Goal: Information Seeking & Learning: Learn about a topic

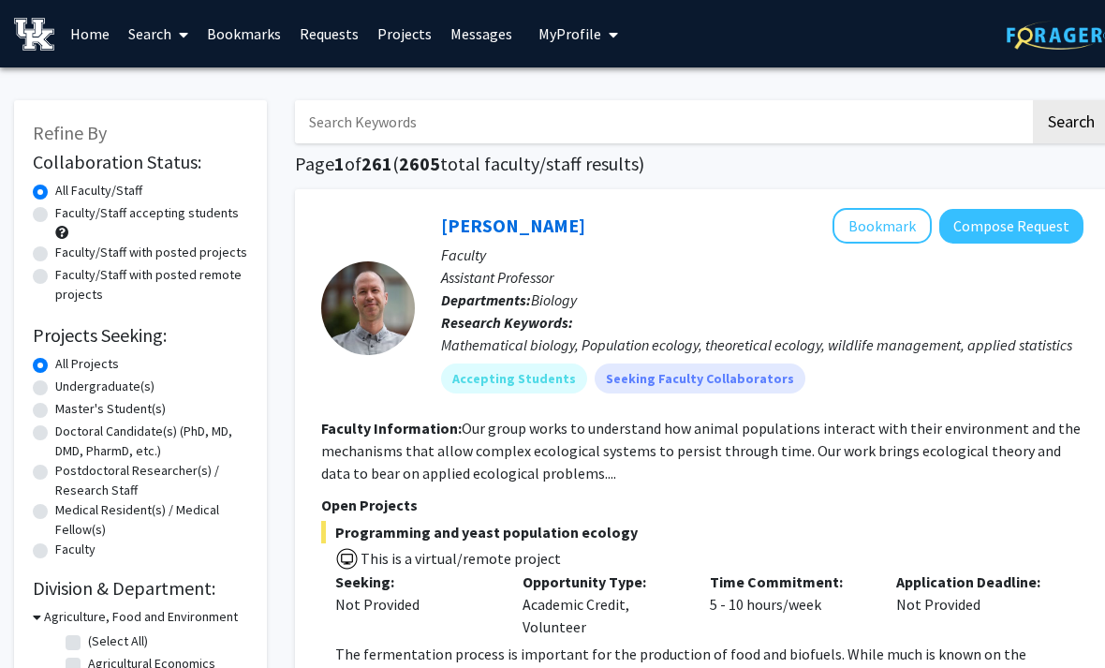
click at [239, 41] on link "Bookmarks" at bounding box center [244, 34] width 93 height 66
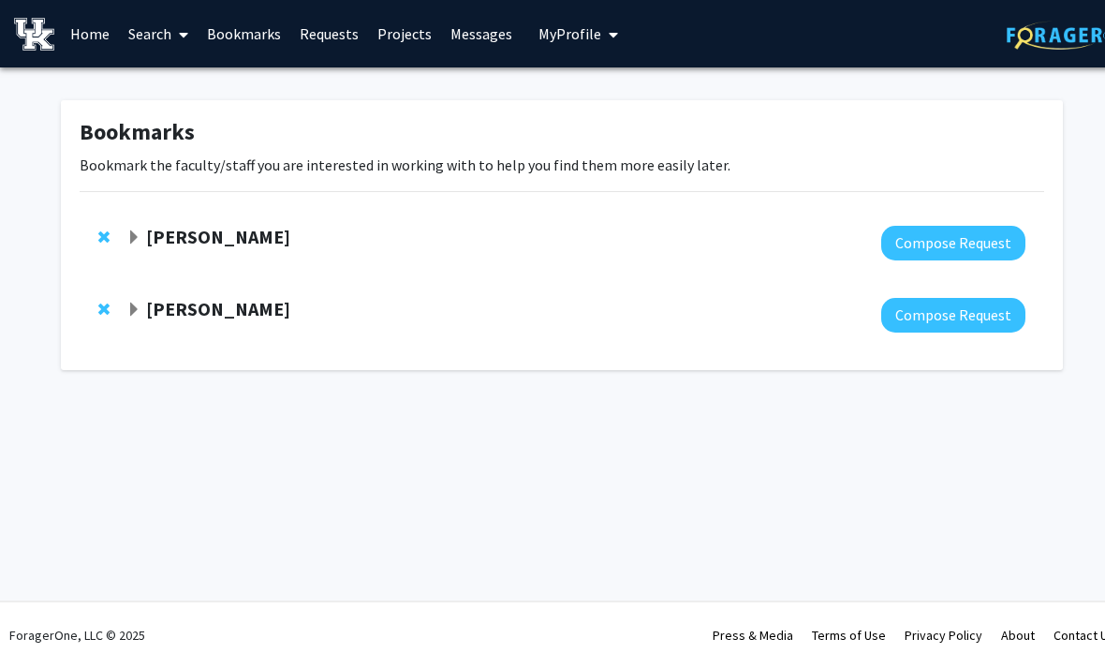
click at [91, 33] on link "Home" at bounding box center [90, 34] width 58 height 66
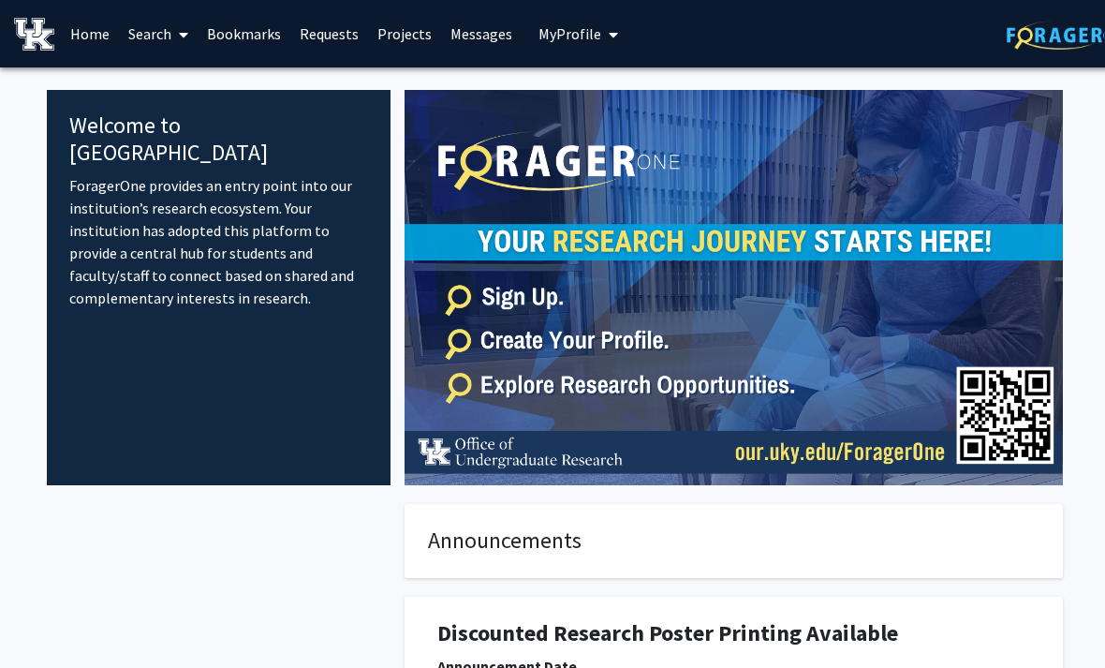
click at [168, 44] on link "Search" at bounding box center [158, 34] width 79 height 66
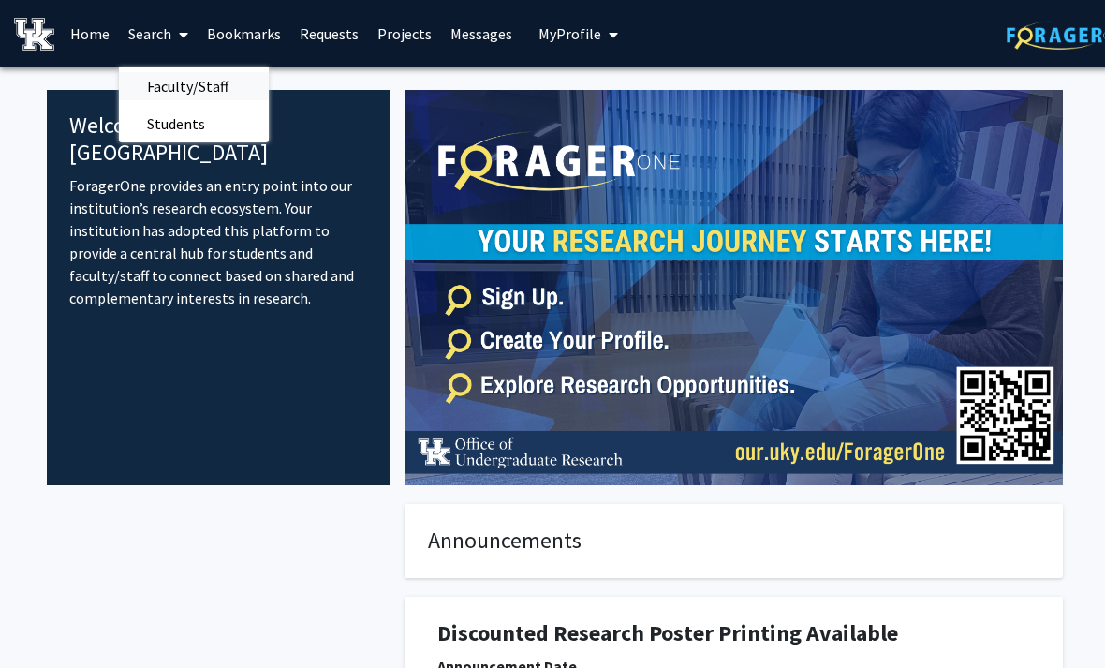
click at [207, 87] on span "Faculty/Staff" at bounding box center [188, 85] width 138 height 37
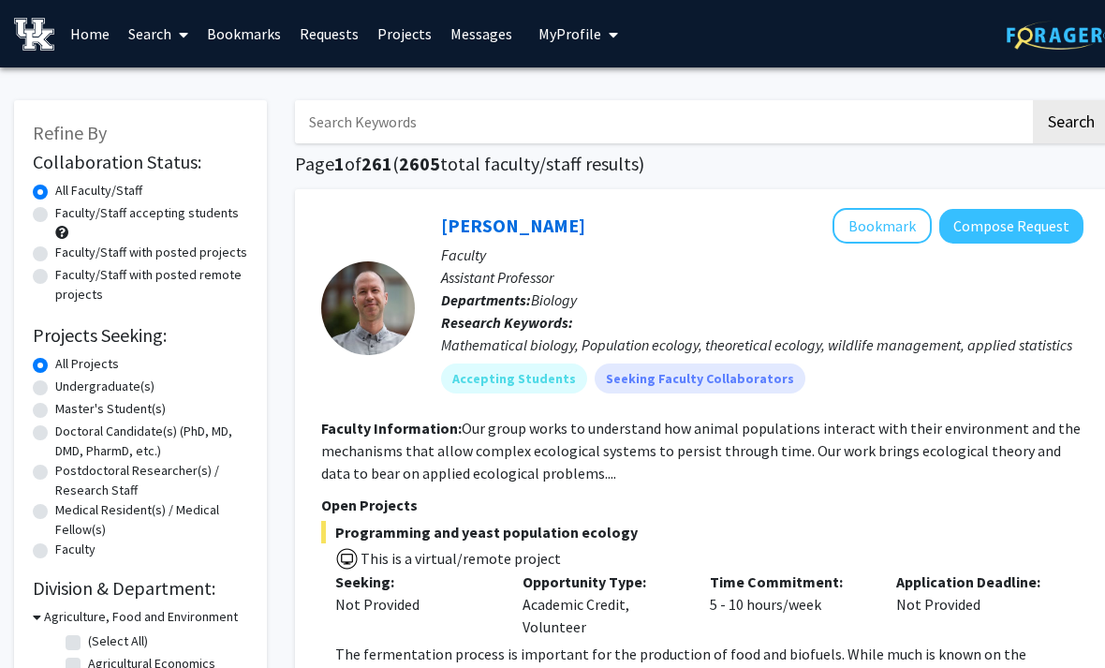
click at [895, 123] on input "Search Keywords" at bounding box center [662, 121] width 735 height 43
type input "Oncology"
click at [1071, 120] on button "Search" at bounding box center [1071, 121] width 77 height 43
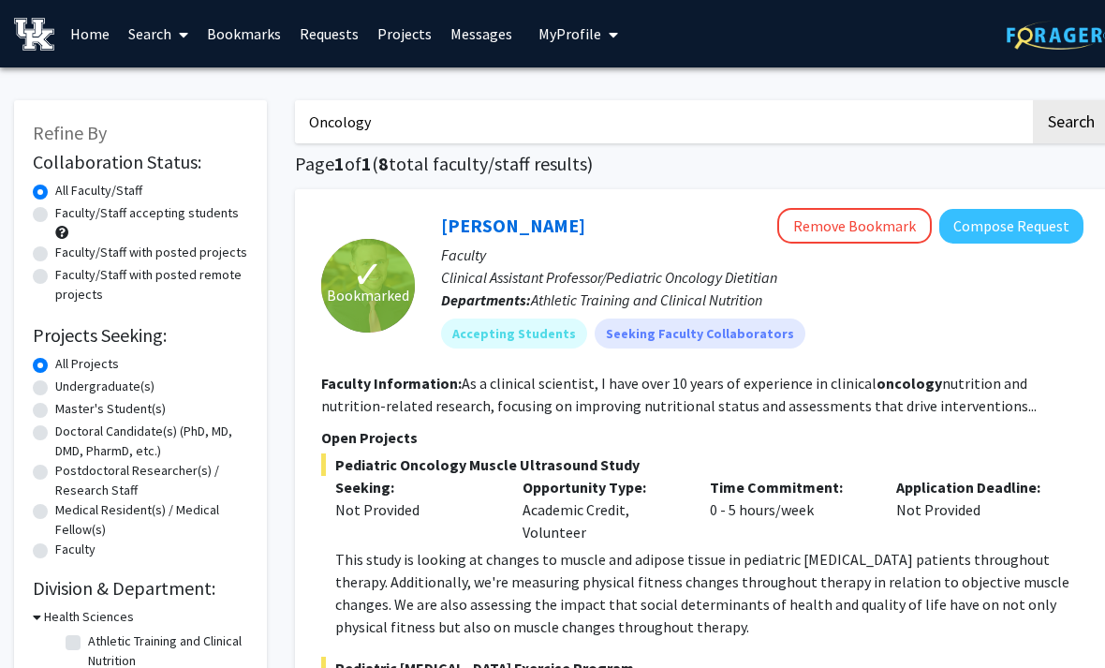
click at [55, 207] on label "Faculty/Staff accepting students" at bounding box center [147, 213] width 184 height 20
click at [55, 207] on input "Faculty/Staff accepting students" at bounding box center [61, 209] width 12 height 12
radio input "true"
click at [447, 111] on input "Oncology" at bounding box center [662, 121] width 735 height 43
type input "O"
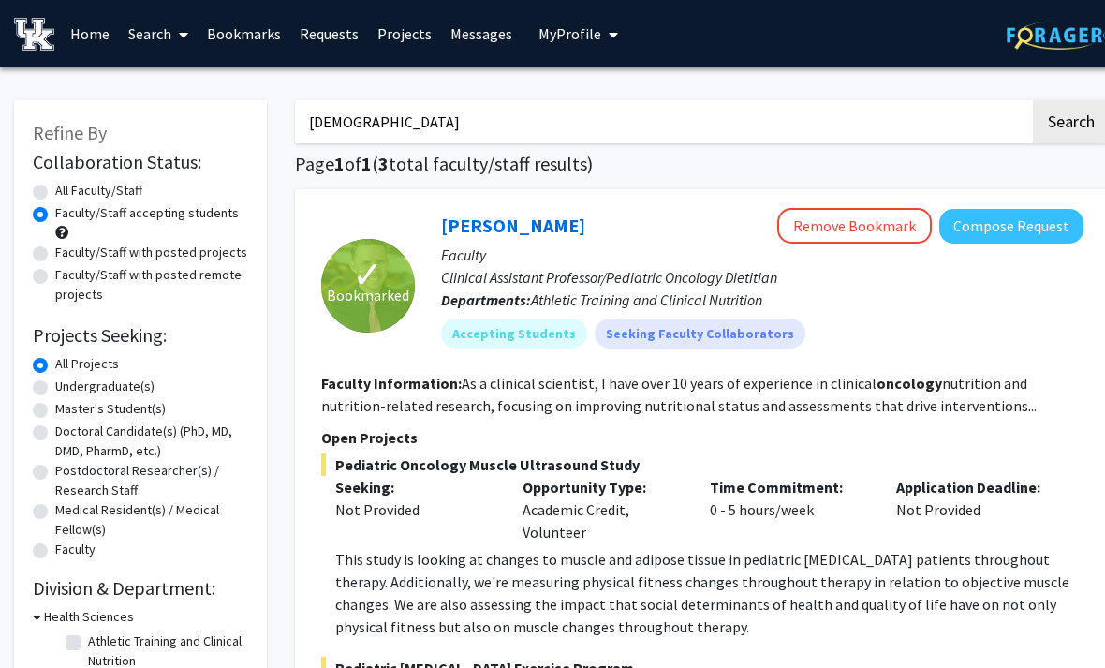
click at [799, 141] on input "[DEMOGRAPHIC_DATA]" at bounding box center [662, 121] width 735 height 43
type input "[DEMOGRAPHIC_DATA]"
click at [1071, 120] on button "Search" at bounding box center [1071, 121] width 77 height 43
radio input "true"
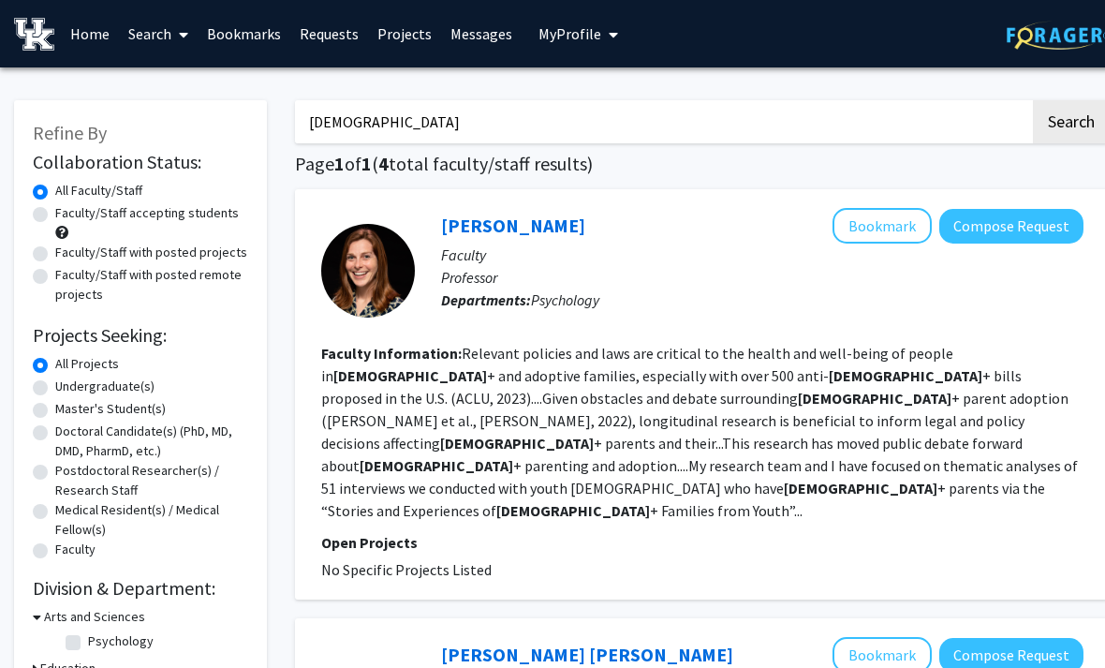
click at [55, 211] on label "Faculty/Staff accepting students" at bounding box center [147, 213] width 184 height 20
click at [55, 211] on input "Faculty/Staff accepting students" at bounding box center [61, 209] width 12 height 12
radio input "true"
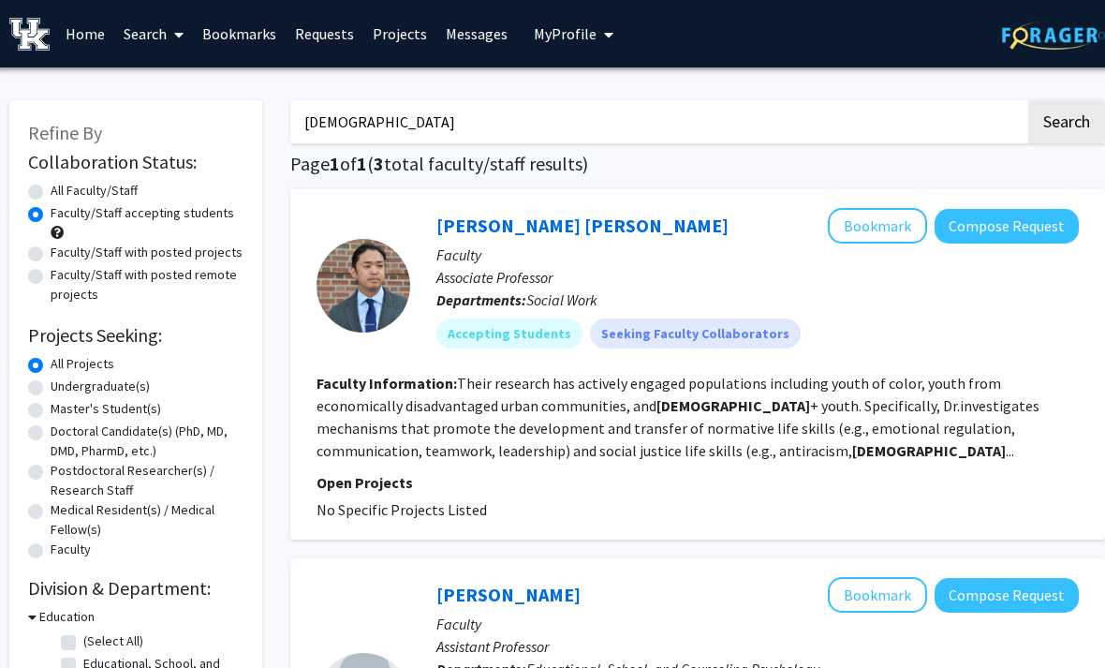
scroll to position [0, 5]
click at [1003, 122] on input "[DEMOGRAPHIC_DATA]" at bounding box center [657, 121] width 735 height 43
type input "L"
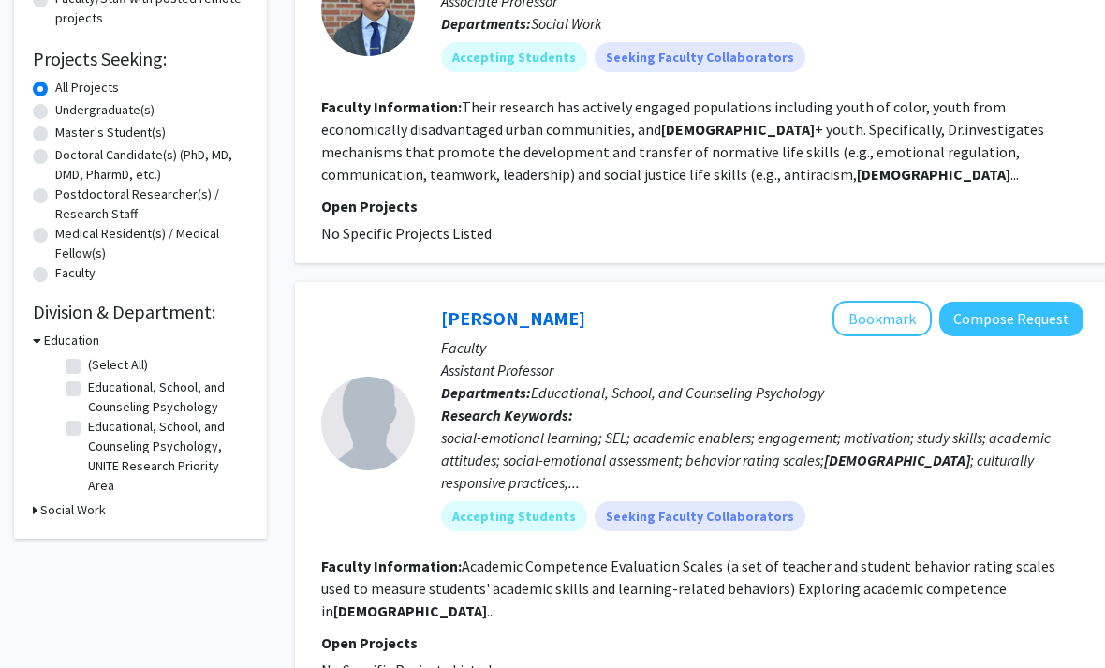
click at [230, 520] on div "Refine By Collaboration Status: Collaboration Status All Faculty/Staff Collabor…" at bounding box center [140, 182] width 253 height 715
click at [210, 512] on div "Social Work" at bounding box center [140, 510] width 215 height 20
click at [208, 518] on div "Refine By Collaboration Status: Collaboration Status All Faculty/Staff Collabor…" at bounding box center [140, 181] width 253 height 715
click at [90, 535] on div "Refine By Collaboration Status: Collaboration Status All Faculty/Staff Collabor…" at bounding box center [140, 181] width 253 height 715
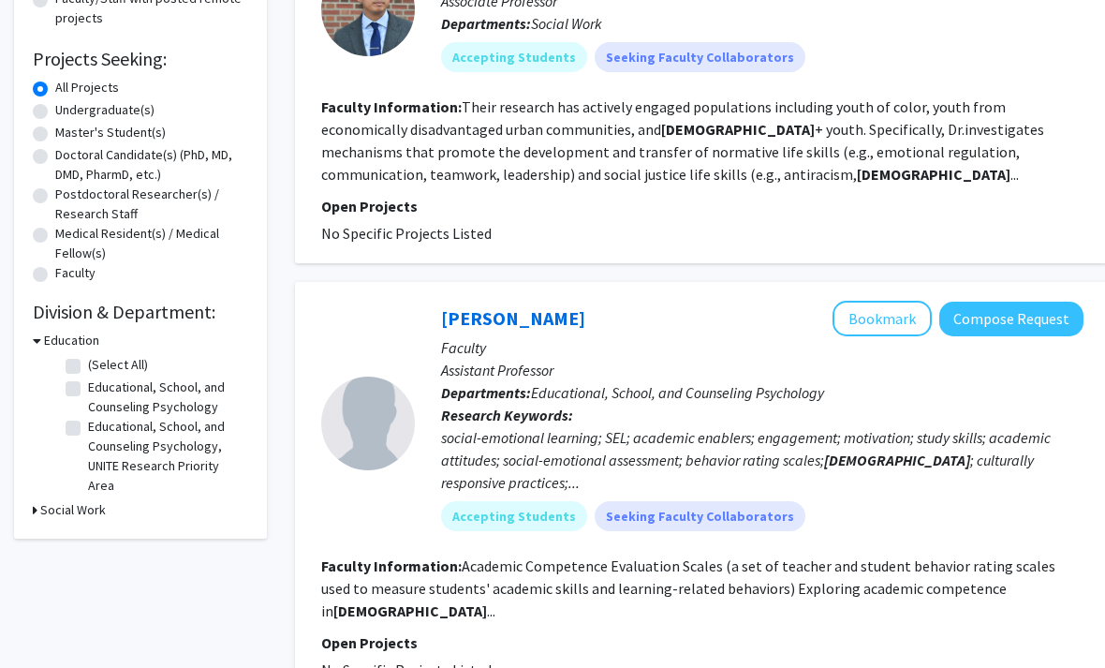
click at [88, 512] on h3 "Social Work" at bounding box center [73, 510] width 66 height 20
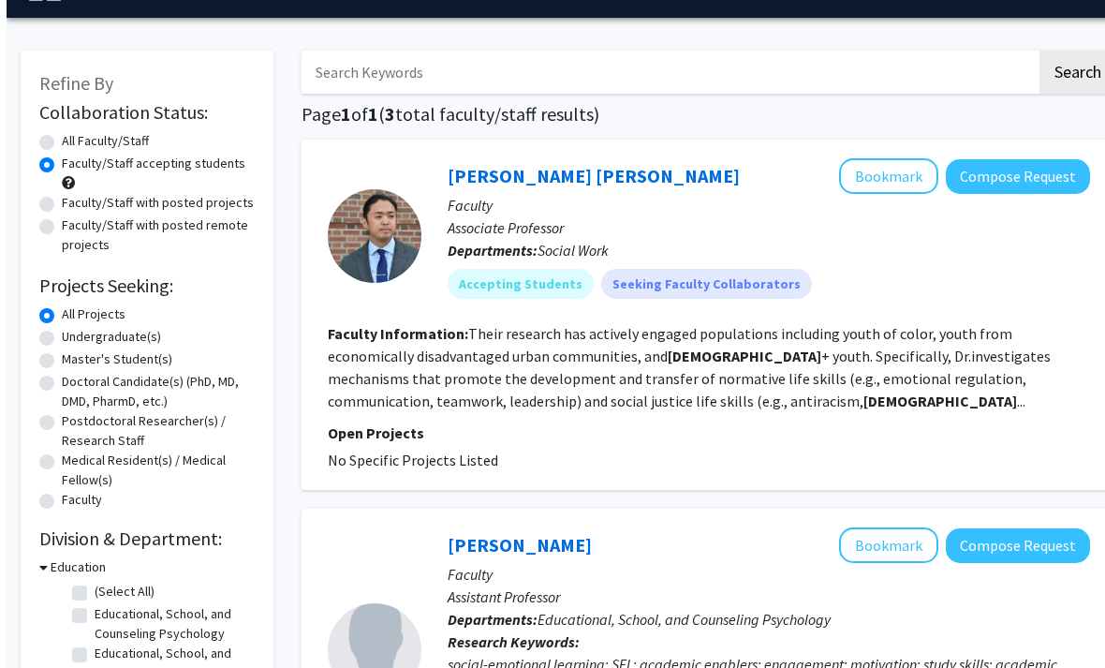
scroll to position [0, 0]
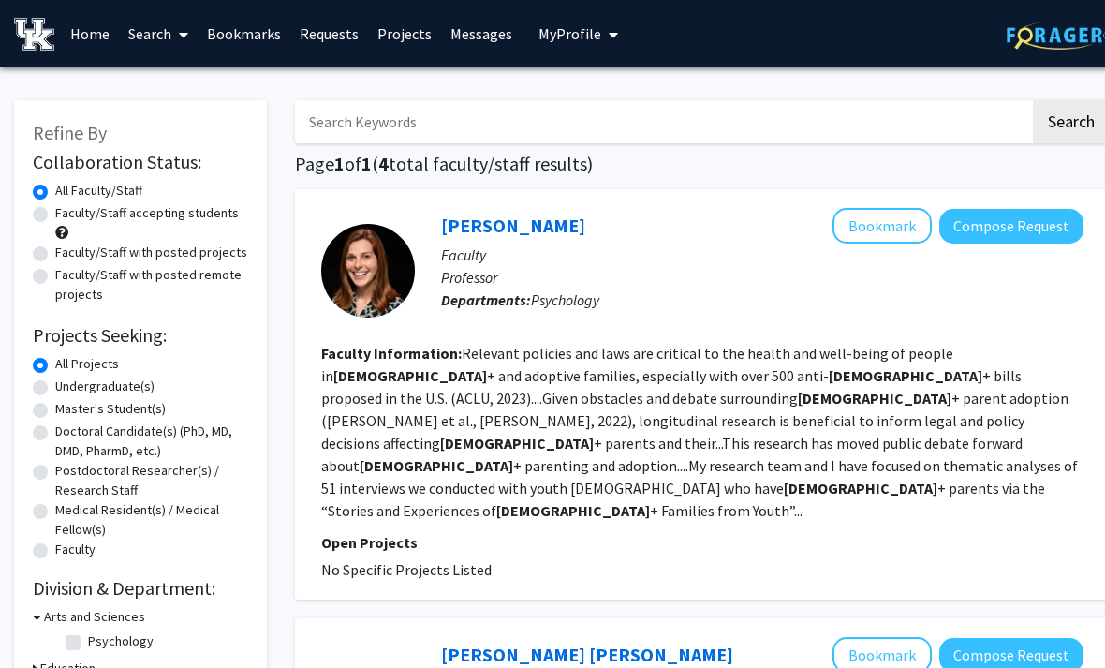
radio input "false"
radio input "true"
type input "Oncology"
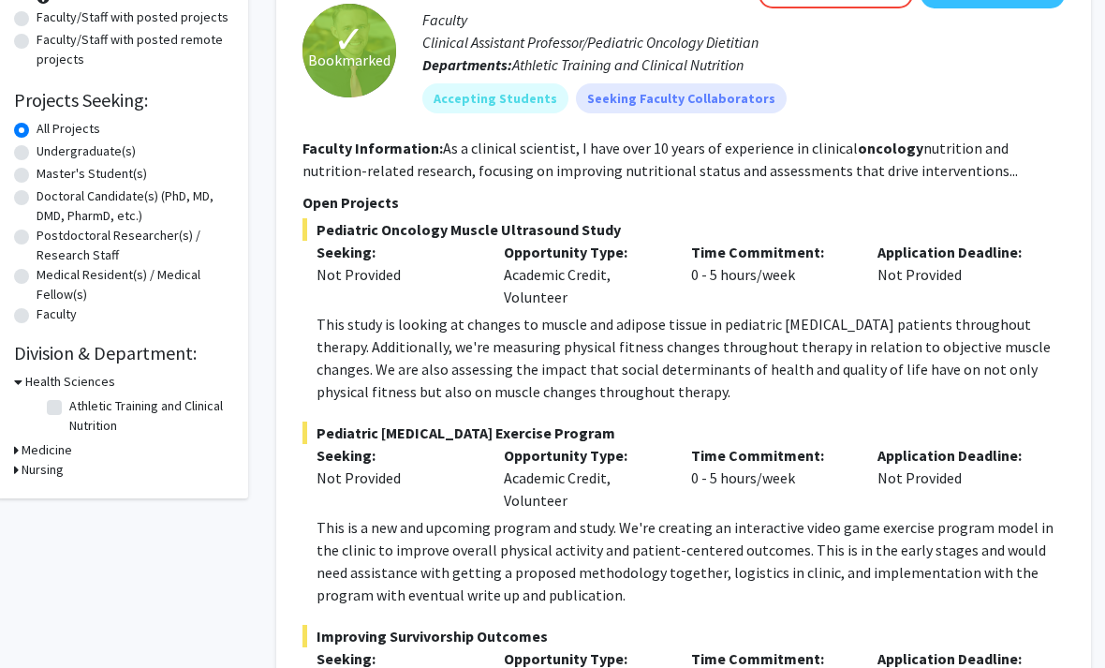
scroll to position [241, 19]
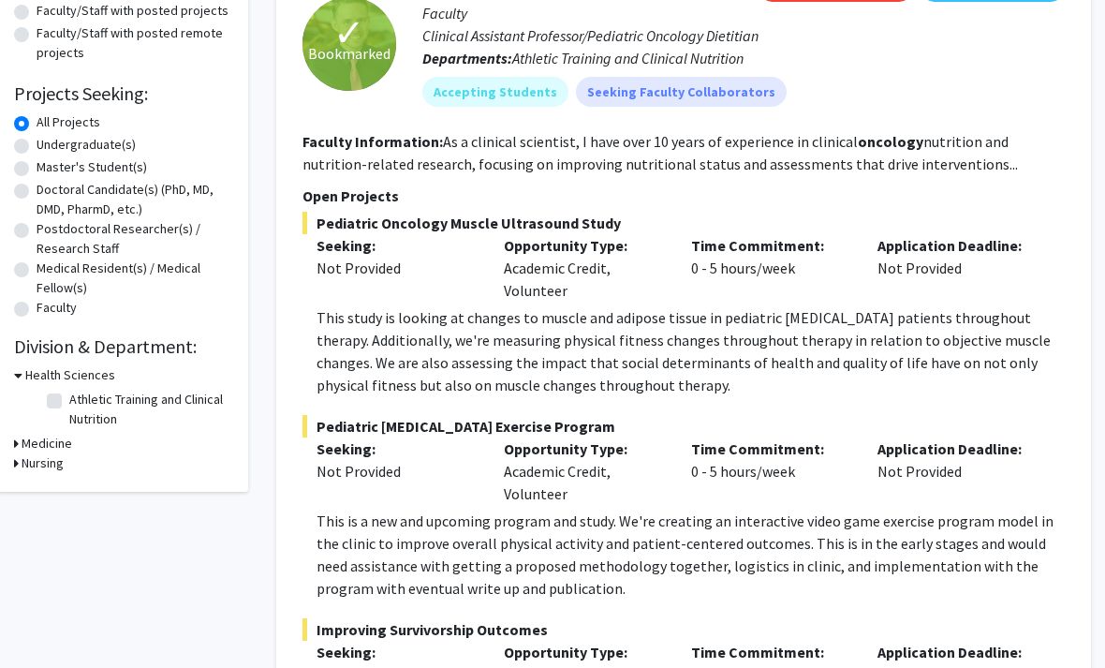
click at [111, 139] on label "Undergraduate(s)" at bounding box center [86, 146] width 99 height 20
click at [49, 139] on input "Undergraduate(s)" at bounding box center [43, 142] width 12 height 12
radio input "true"
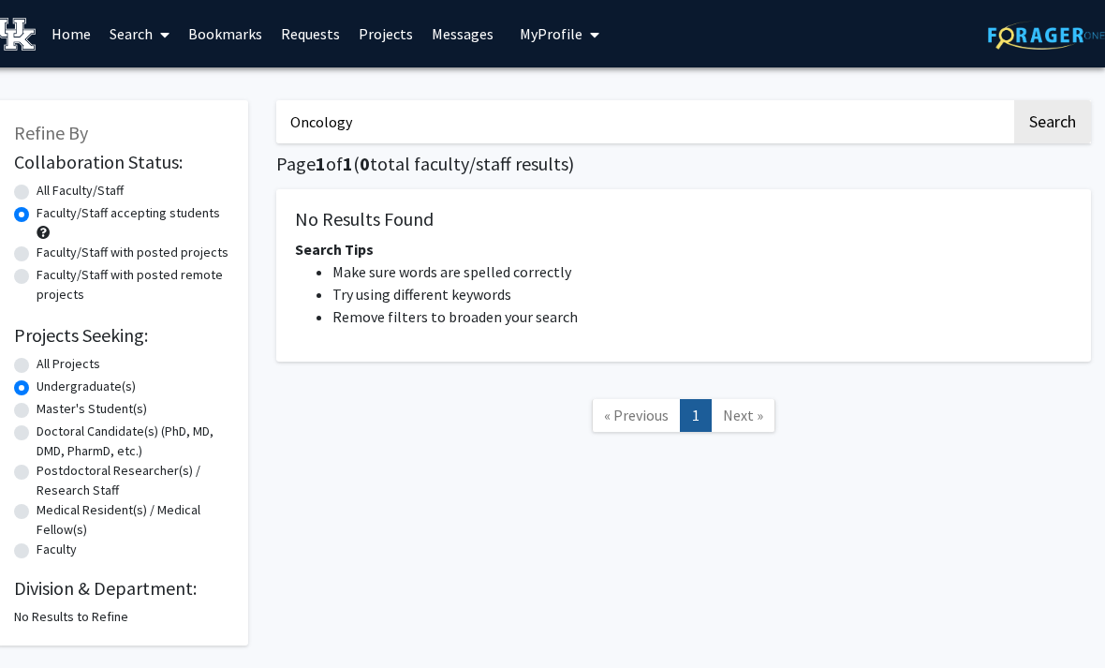
scroll to position [2, 19]
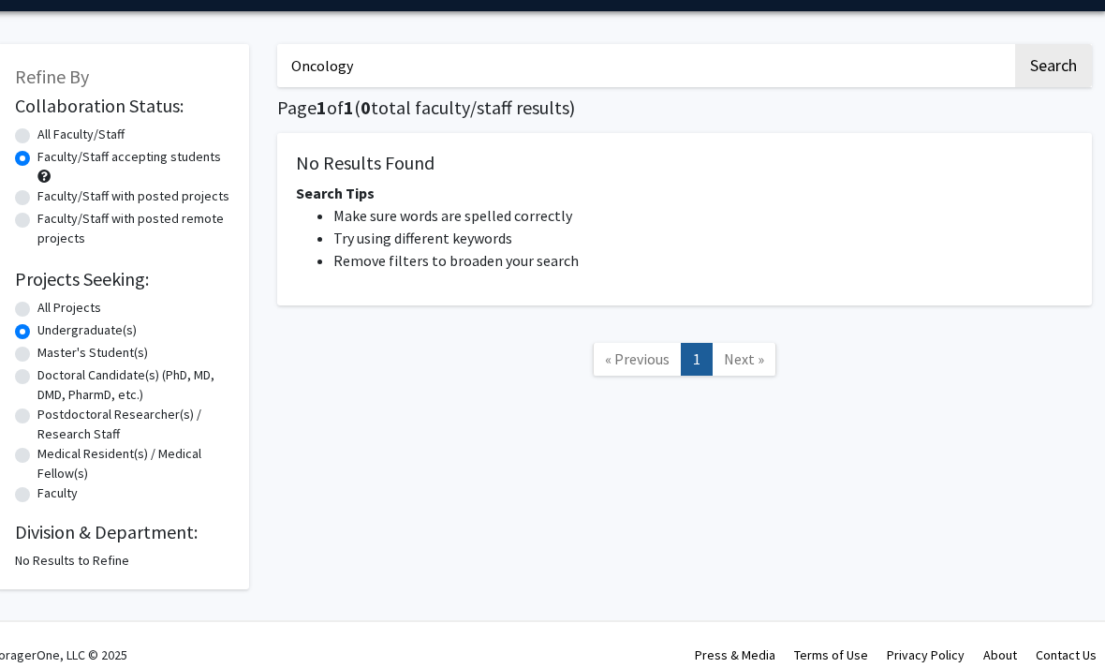
click at [78, 133] on label "All Faculty/Staff" at bounding box center [80, 136] width 87 height 20
click at [50, 133] on input "All Faculty/Staff" at bounding box center [43, 132] width 12 height 12
radio input "true"
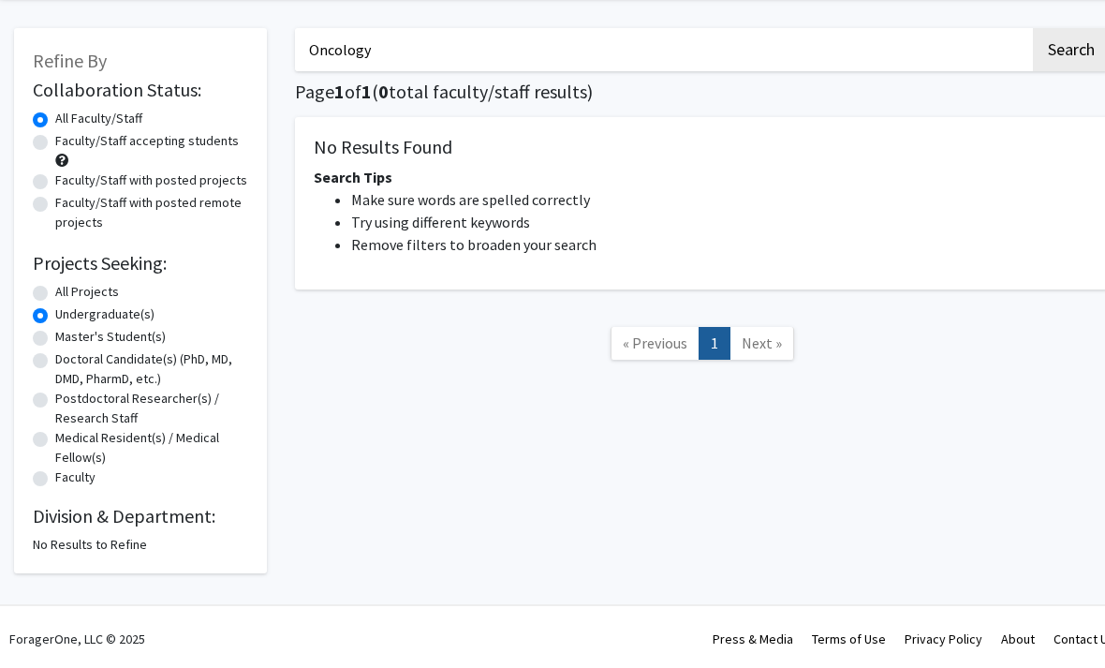
scroll to position [74, 0]
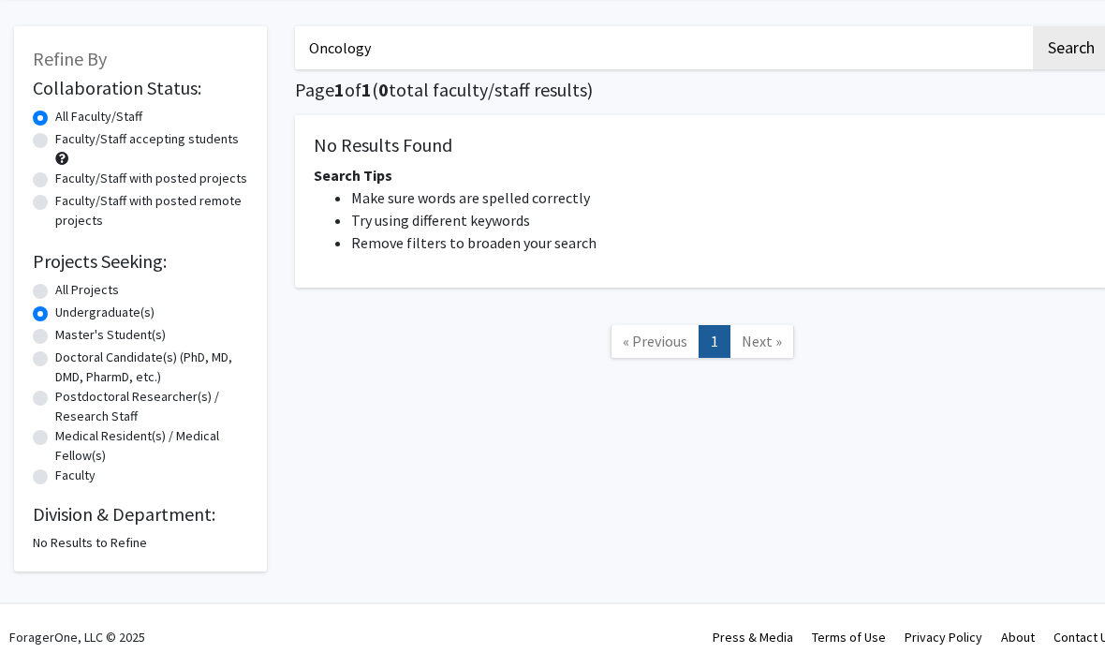
click at [207, 535] on div "No Results to Refine" at bounding box center [140, 543] width 215 height 20
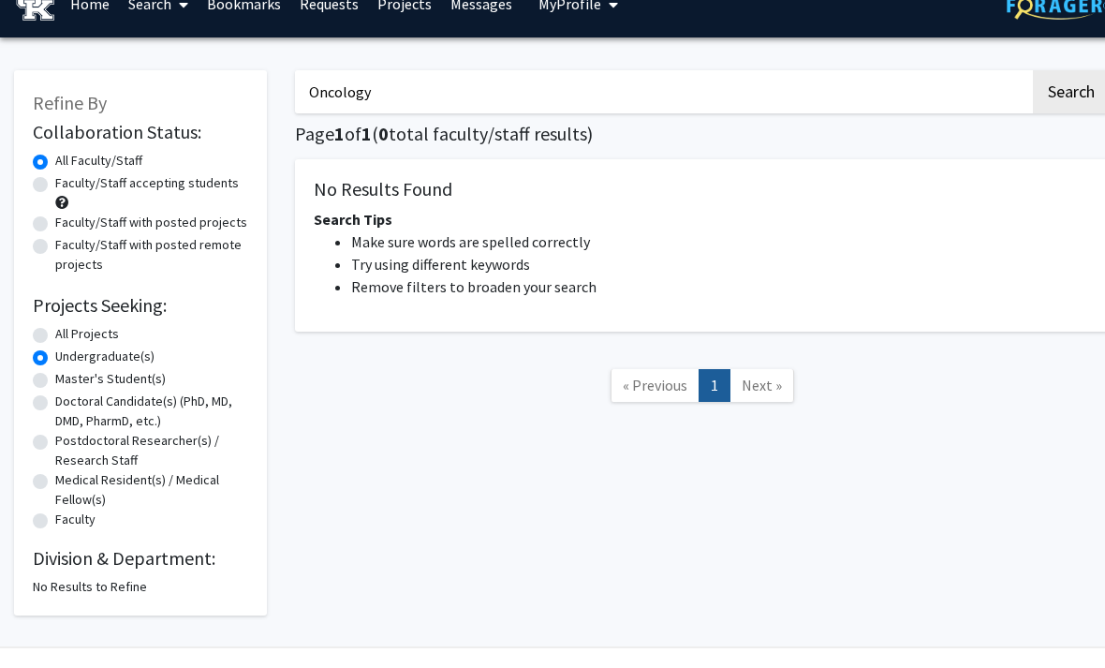
scroll to position [0, 0]
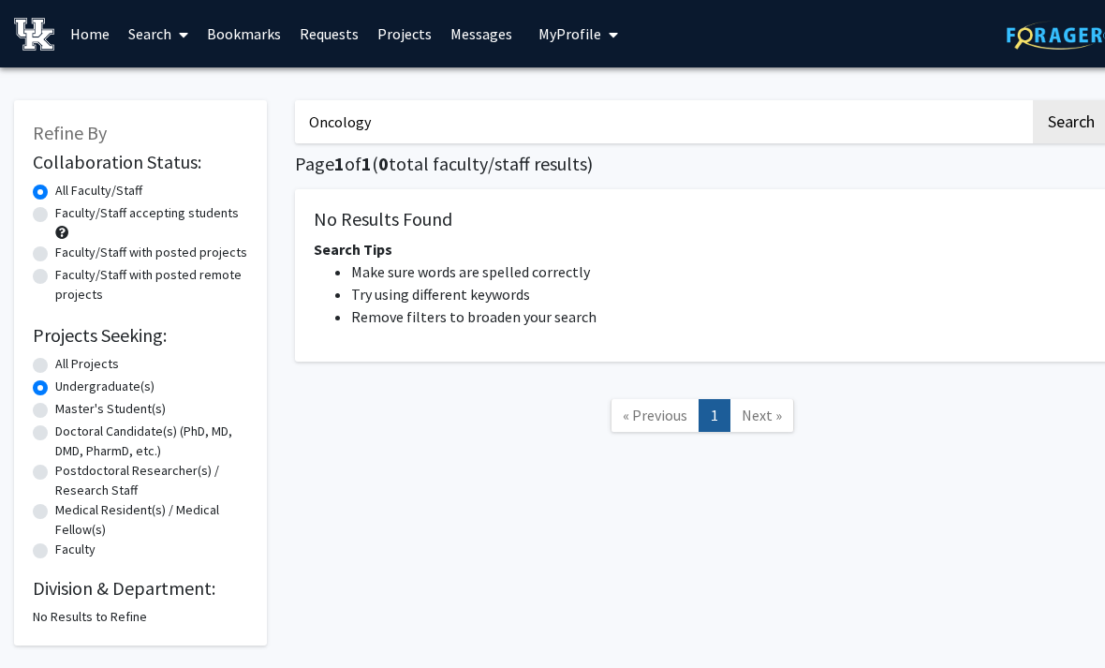
click at [487, 125] on input "Oncology" at bounding box center [662, 121] width 735 height 43
type input "O"
click at [1071, 120] on button "Search" at bounding box center [1071, 121] width 77 height 43
radio input "true"
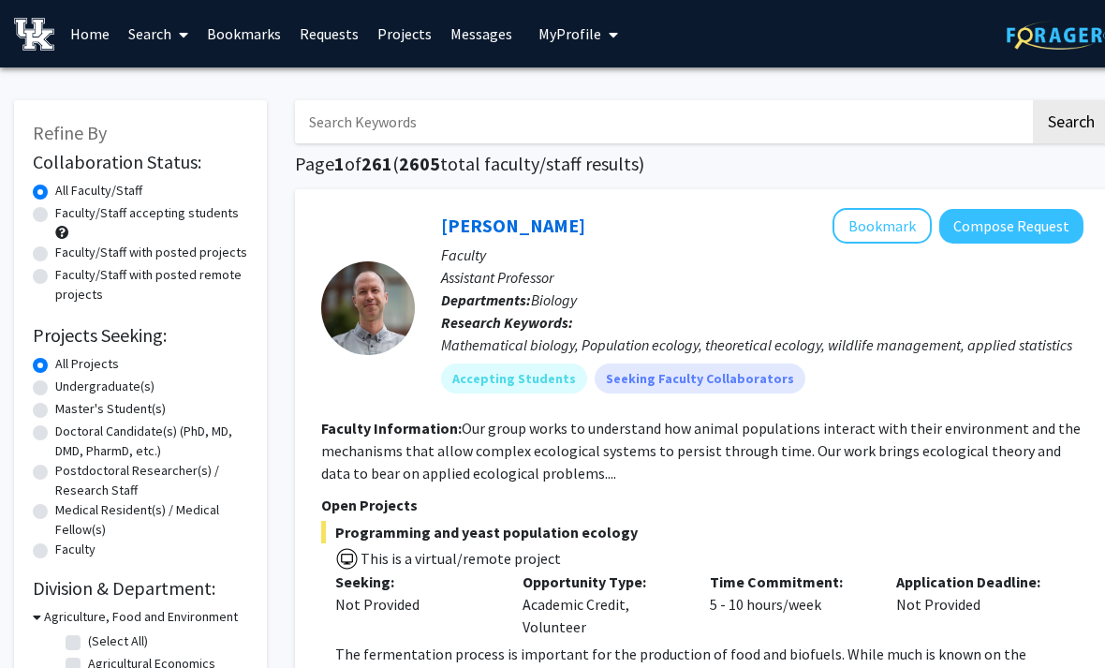
click at [211, 220] on label "Faculty/Staff accepting students" at bounding box center [147, 213] width 184 height 20
click at [67, 215] on input "Faculty/Staff accepting students" at bounding box center [61, 209] width 12 height 12
radio input "true"
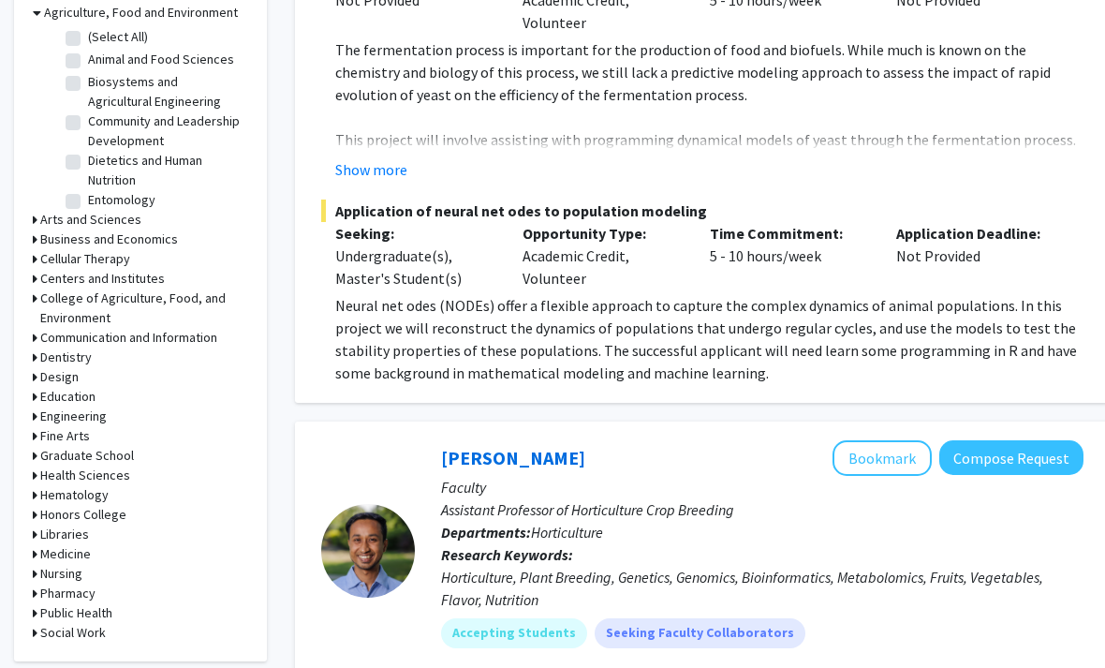
scroll to position [604, 0]
click at [88, 544] on h3 "Medicine" at bounding box center [65, 554] width 51 height 20
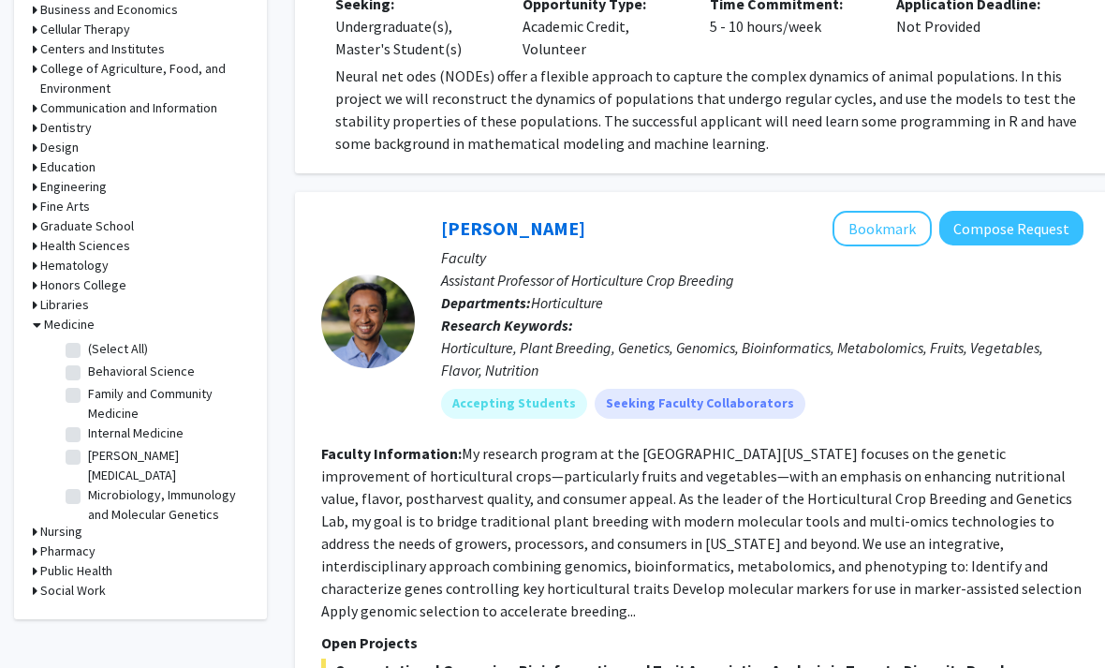
scroll to position [834, 0]
click at [199, 449] on label "[PERSON_NAME] [MEDICAL_DATA]" at bounding box center [166, 465] width 156 height 39
click at [100, 449] on input "[PERSON_NAME] [MEDICAL_DATA]" at bounding box center [94, 452] width 12 height 12
checkbox input "true"
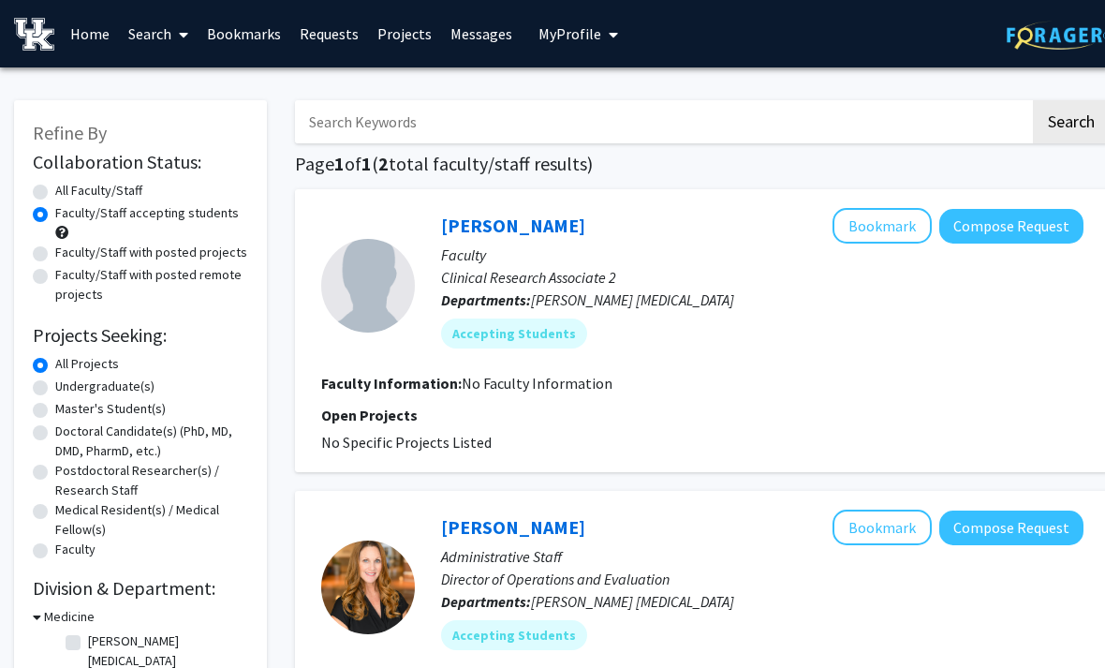
checkbox input "false"
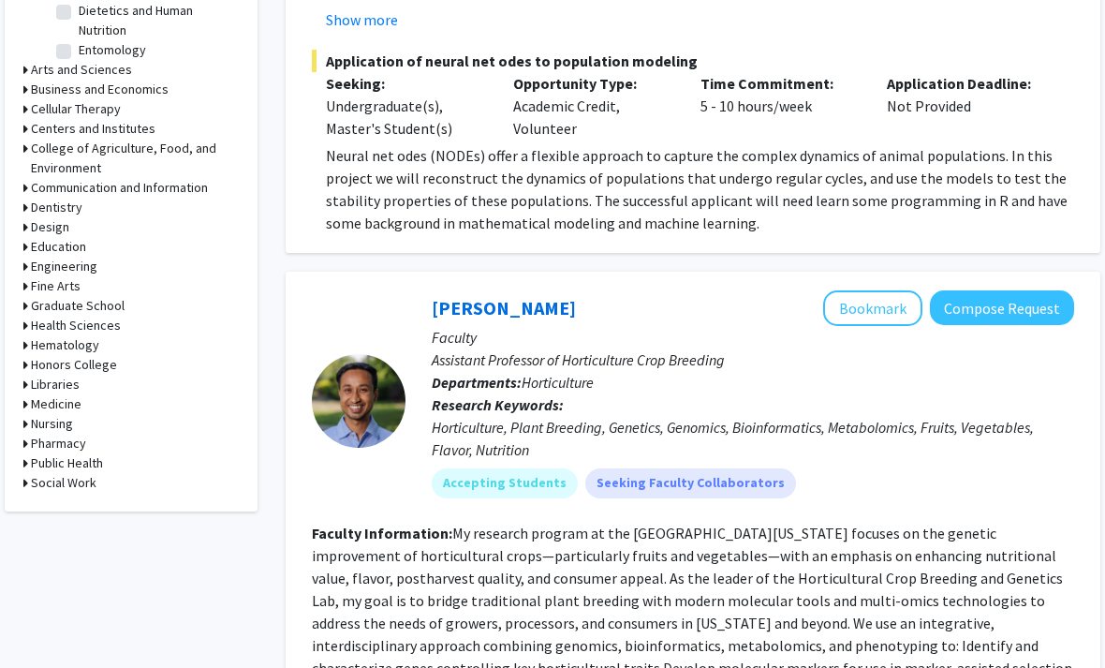
scroll to position [754, 19]
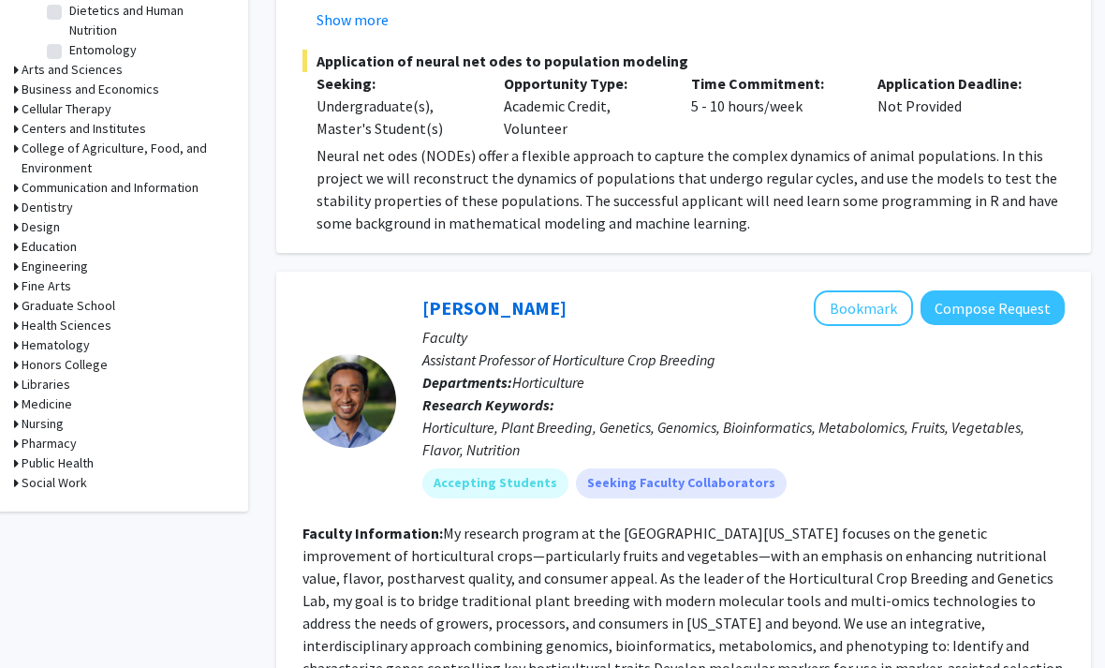
click at [68, 411] on h3 "Medicine" at bounding box center [47, 404] width 51 height 20
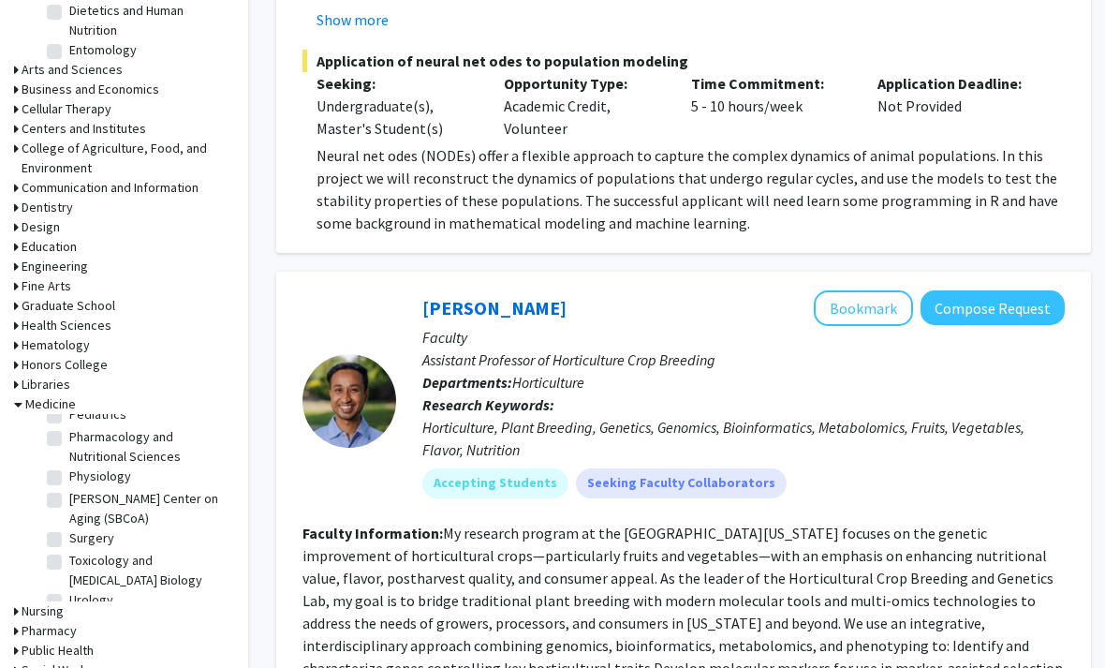
scroll to position [283, 0]
click at [108, 591] on label "Urology" at bounding box center [91, 601] width 44 height 20
click at [82, 591] on input "Urology" at bounding box center [75, 597] width 12 height 12
checkbox input "true"
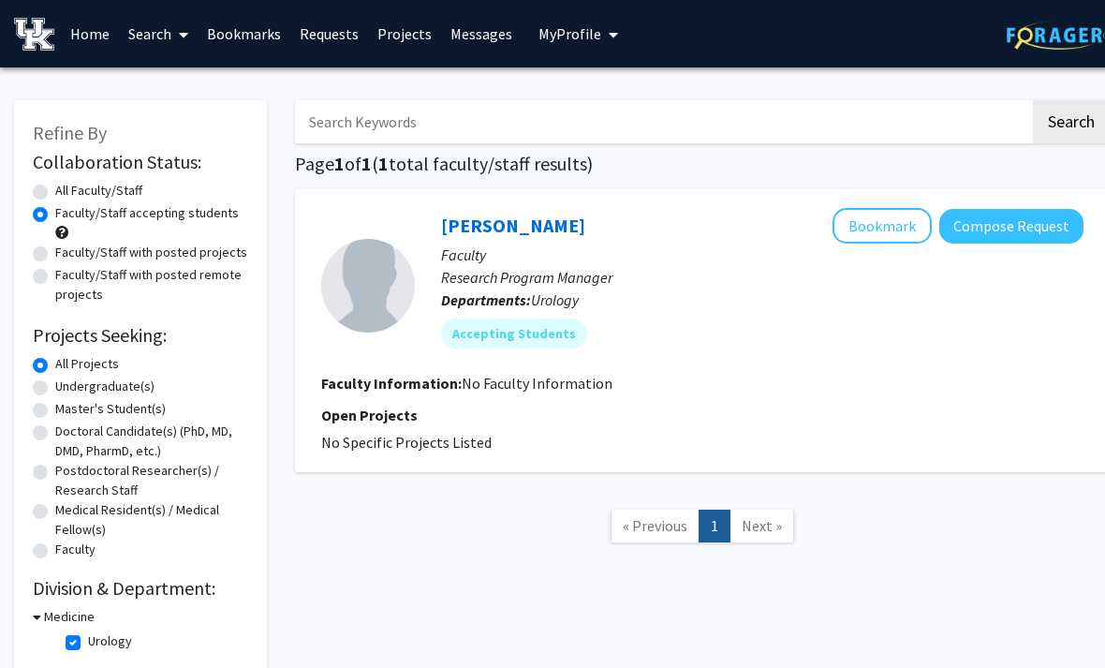
scroll to position [0, 19]
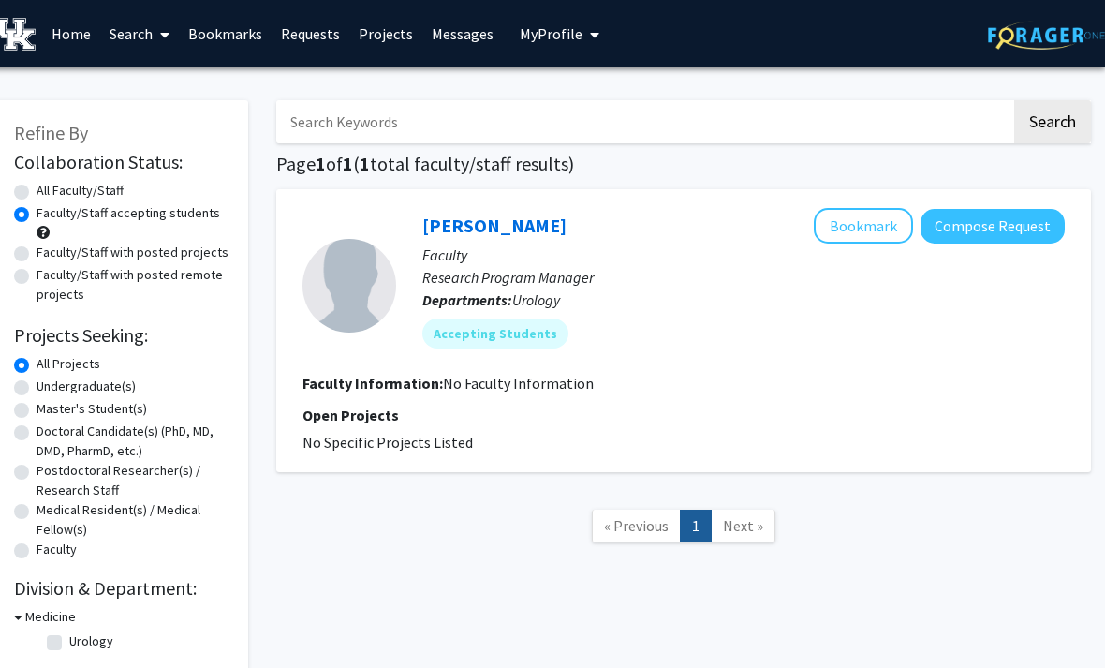
checkbox input "false"
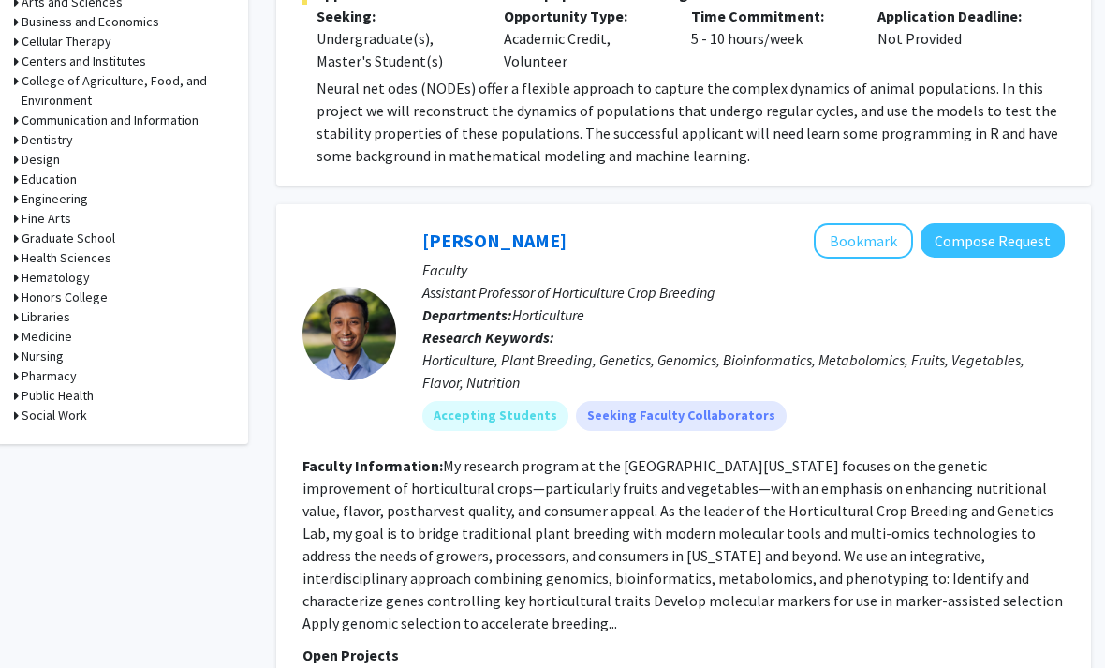
scroll to position [822, 19]
